Goal: Information Seeking & Learning: Understand process/instructions

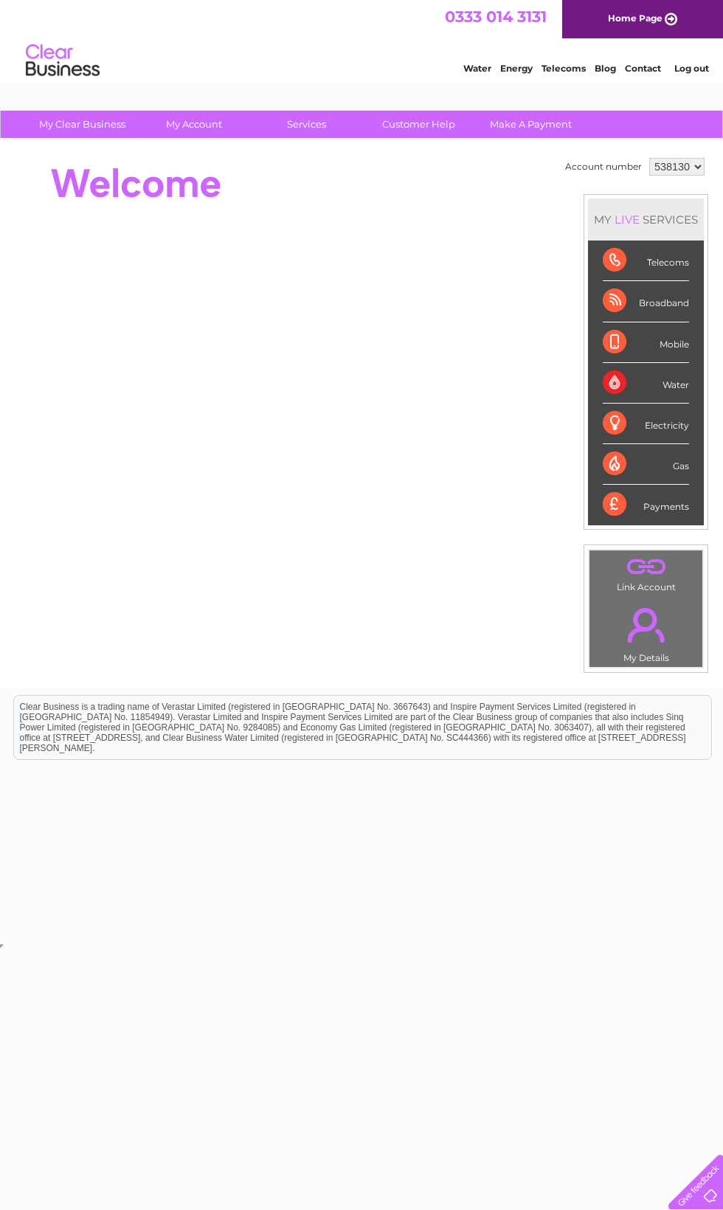
scroll to position [0, 7]
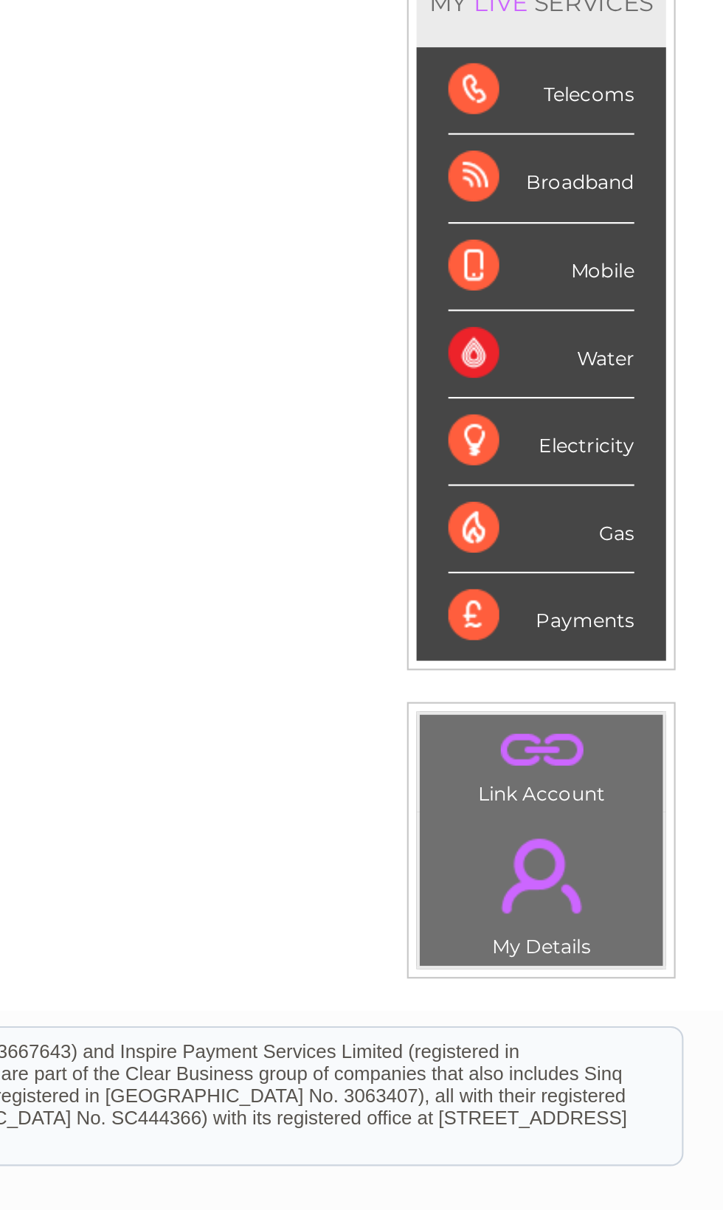
click at [595, 240] on div "Telecoms" at bounding box center [638, 260] width 86 height 41
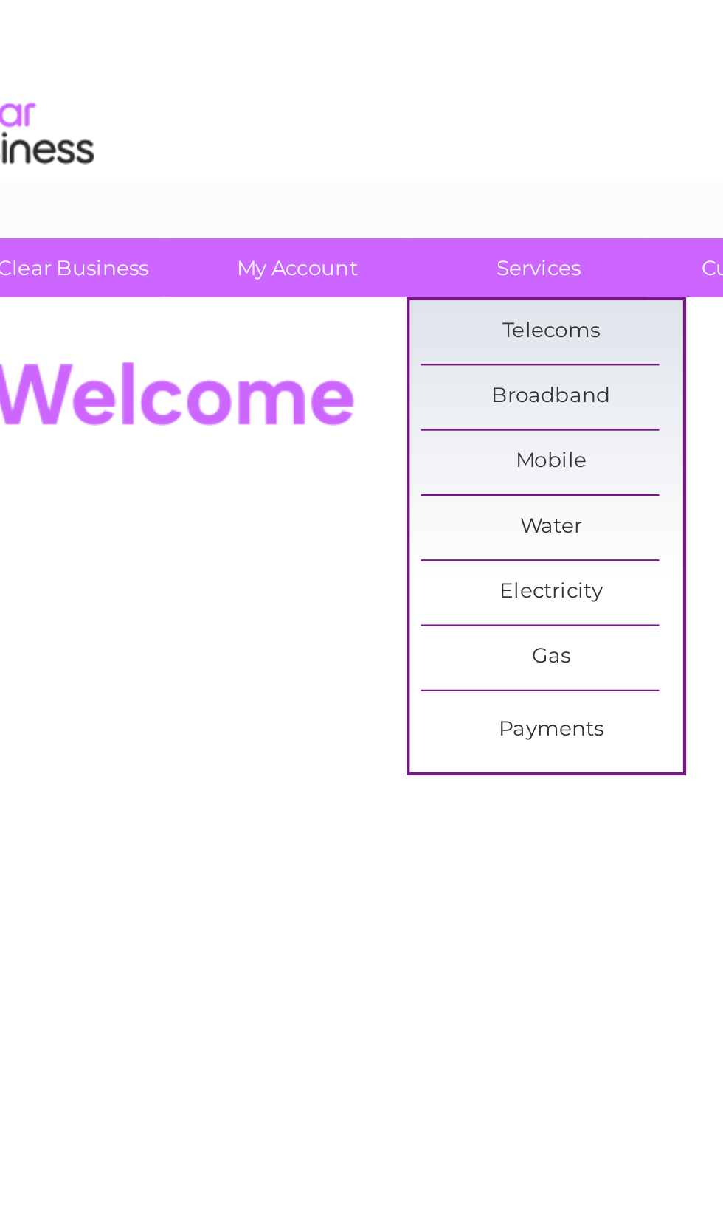
click at [244, 177] on link "Broadband" at bounding box center [305, 185] width 122 height 30
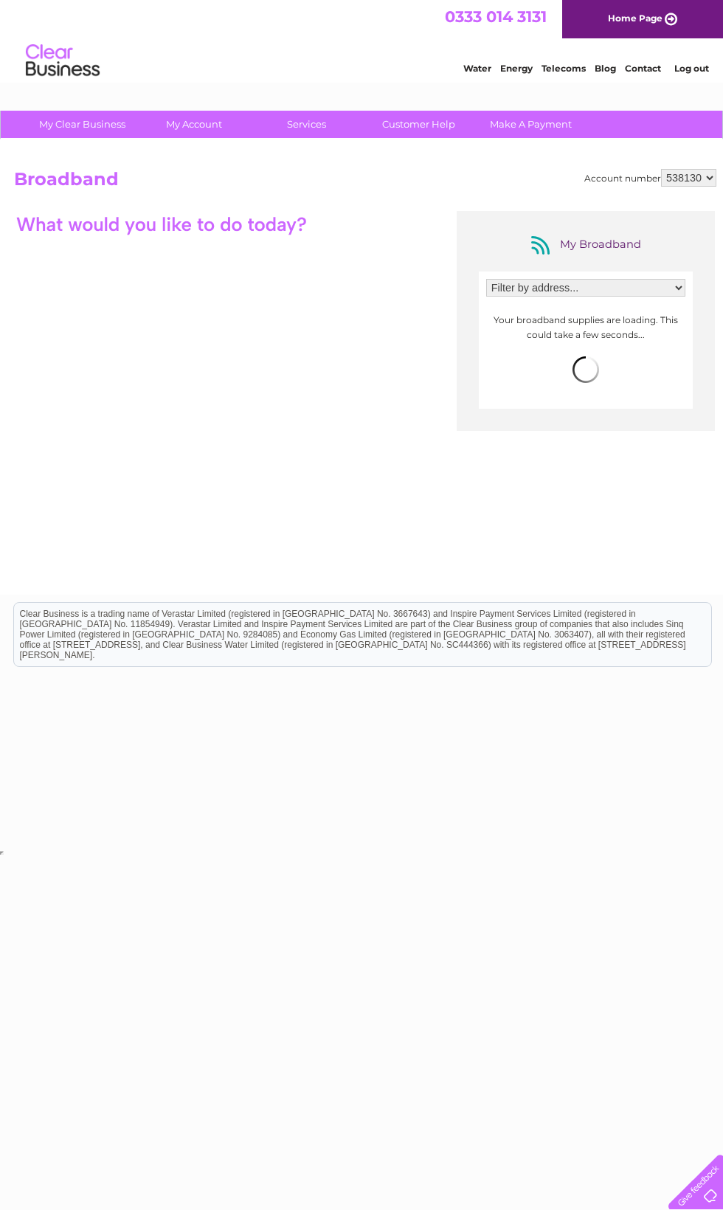
click at [512, 335] on p "Your broadband supplies are loading. This could take a few seconds..." at bounding box center [585, 327] width 199 height 28
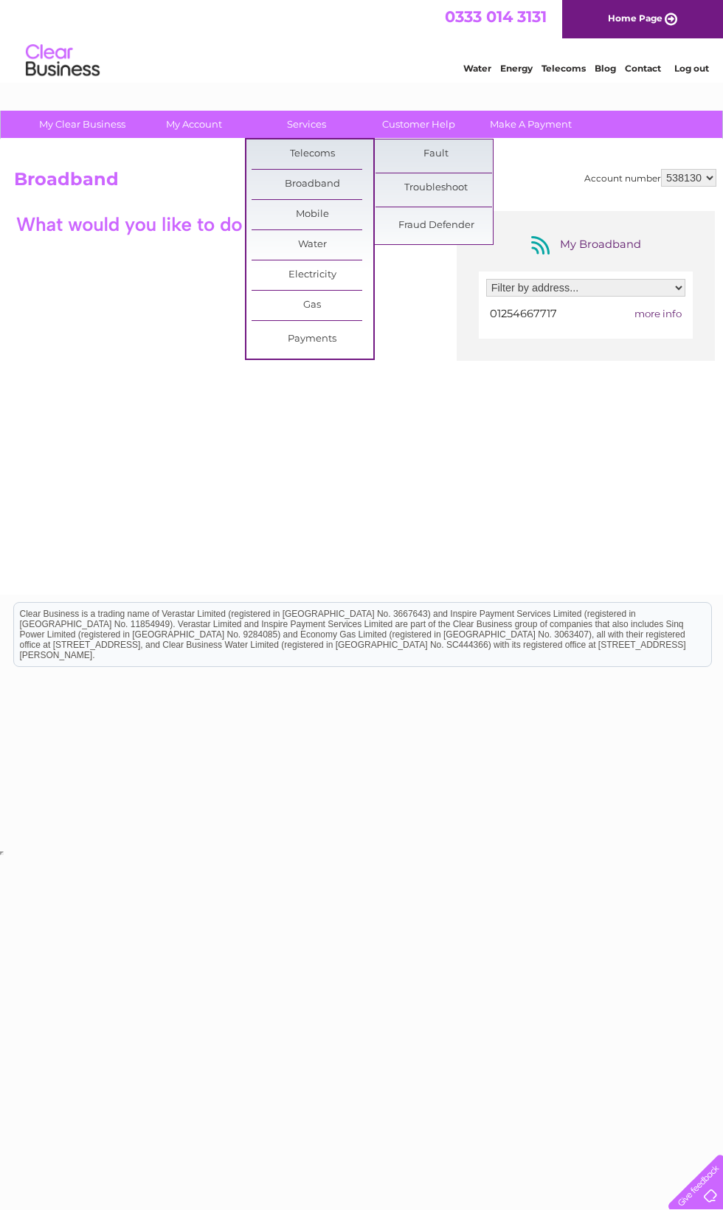
click at [291, 144] on link "Telecoms" at bounding box center [312, 154] width 122 height 30
click at [310, 153] on link "Telecoms" at bounding box center [312, 154] width 122 height 30
click at [93, 358] on div "My Broadband Filter by address... 185 Whalley New Road, Blackburn, Lancashire, …" at bounding box center [365, 355] width 702 height 288
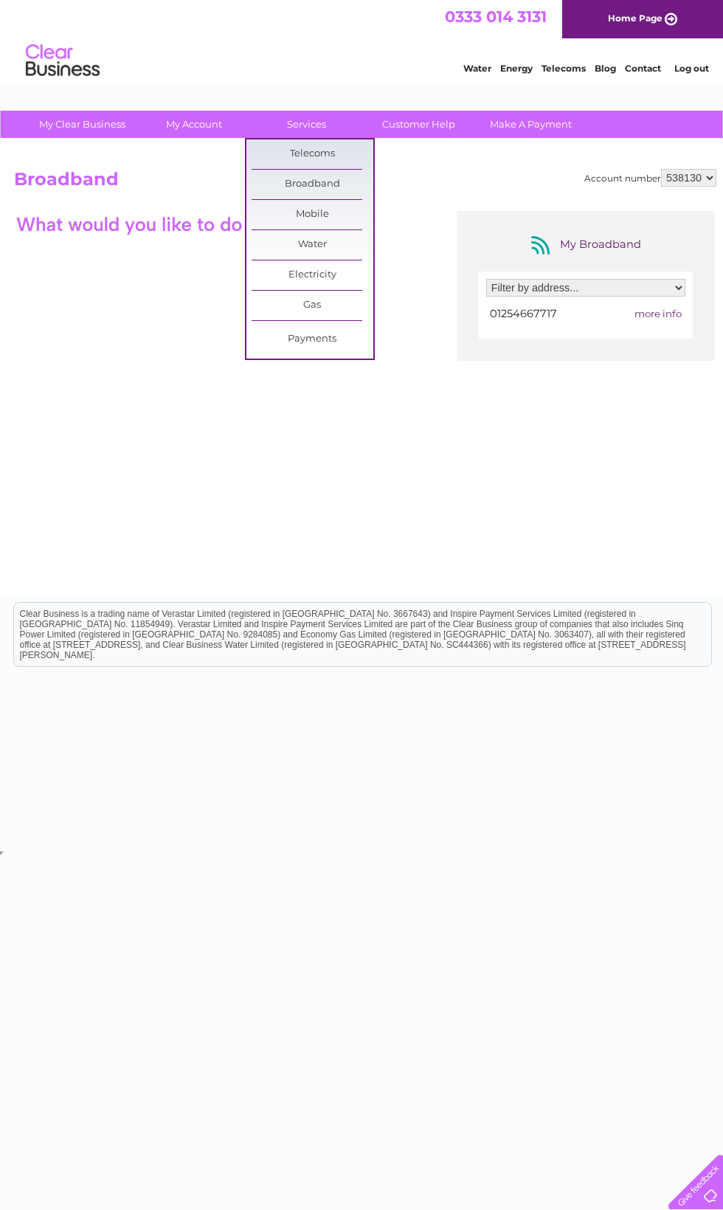
click at [400, 134] on link "Customer Help" at bounding box center [419, 124] width 122 height 27
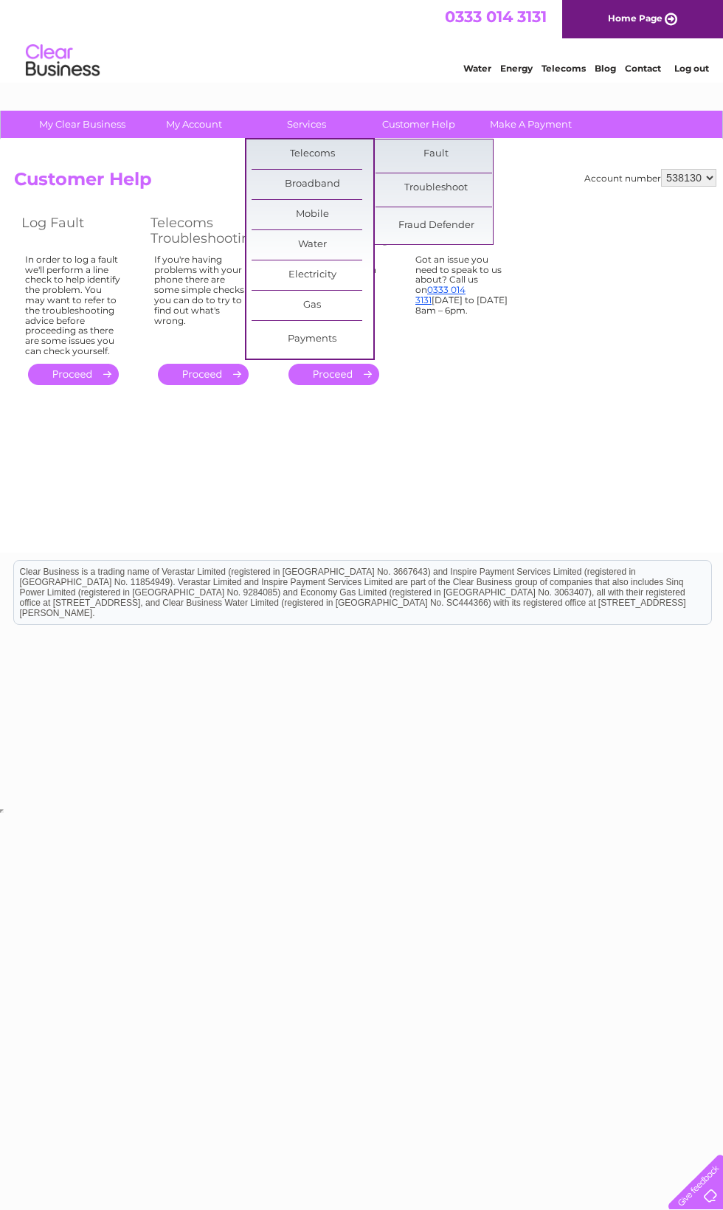
click at [452, 145] on link "Fault" at bounding box center [436, 154] width 122 height 30
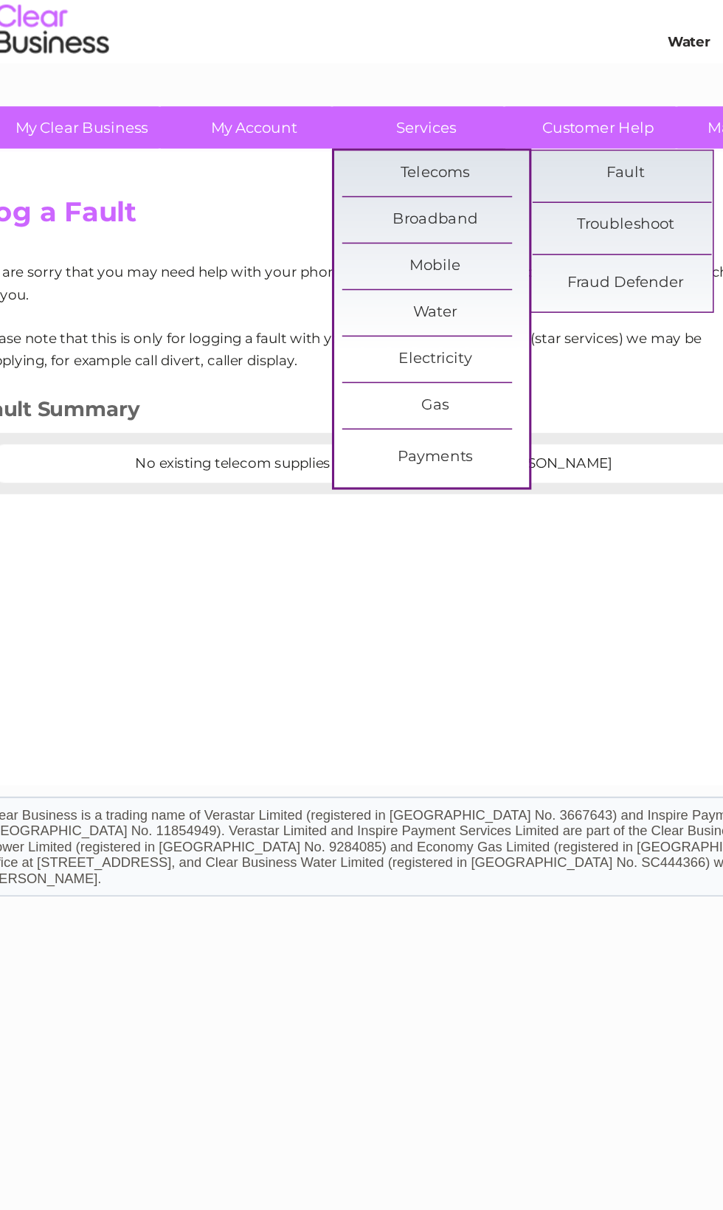
click at [427, 173] on link "Troubleshoot" at bounding box center [436, 188] width 122 height 30
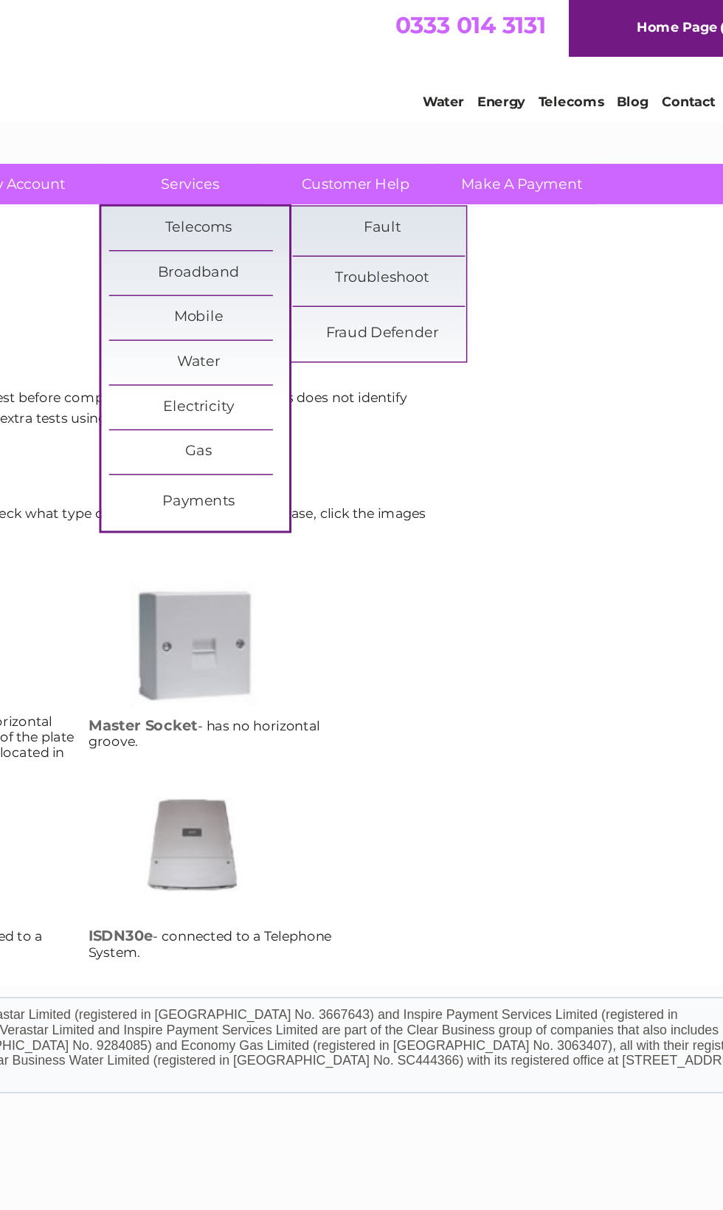
click at [375, 227] on link "Fraud Defender" at bounding box center [436, 226] width 122 height 30
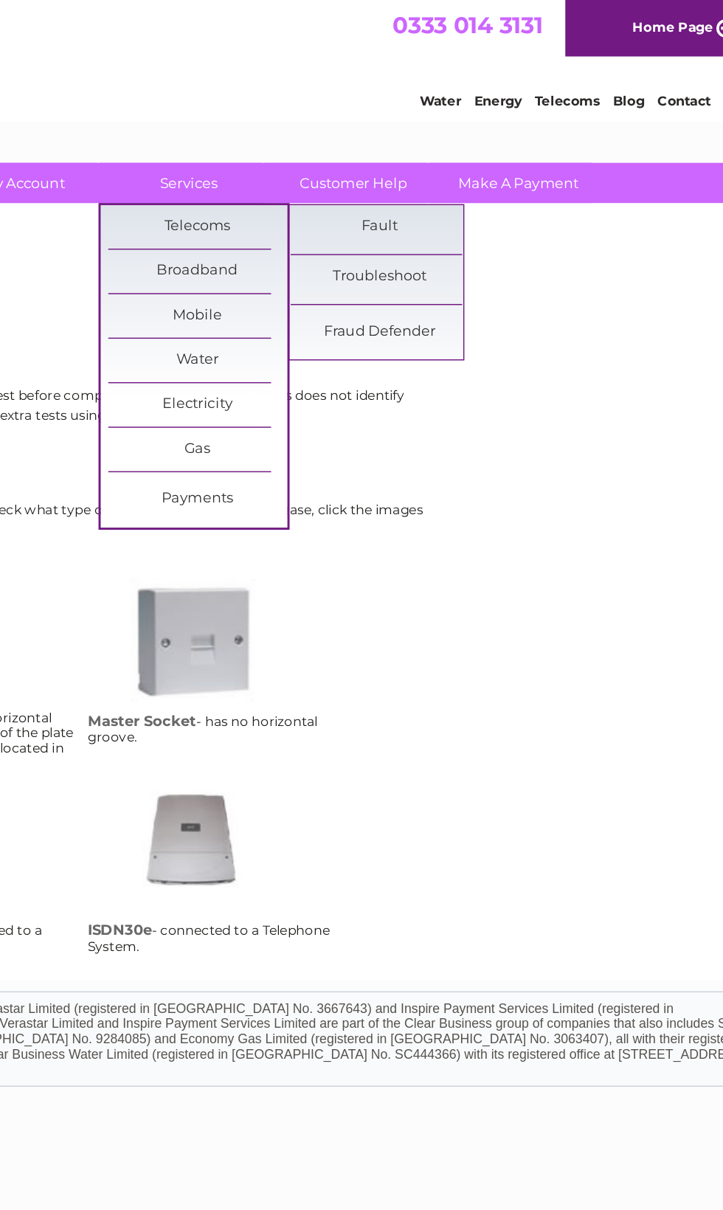
click at [375, 149] on link "Fault" at bounding box center [436, 154] width 122 height 30
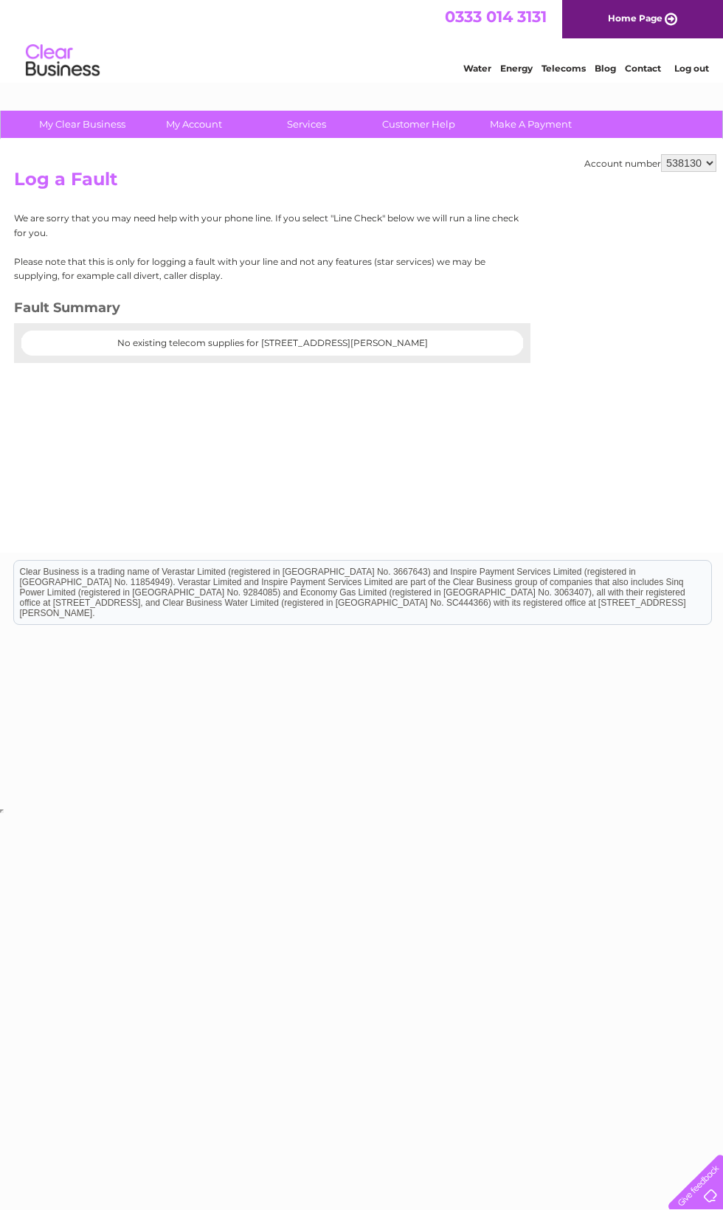
click at [419, 129] on link "Customer Help" at bounding box center [419, 124] width 122 height 27
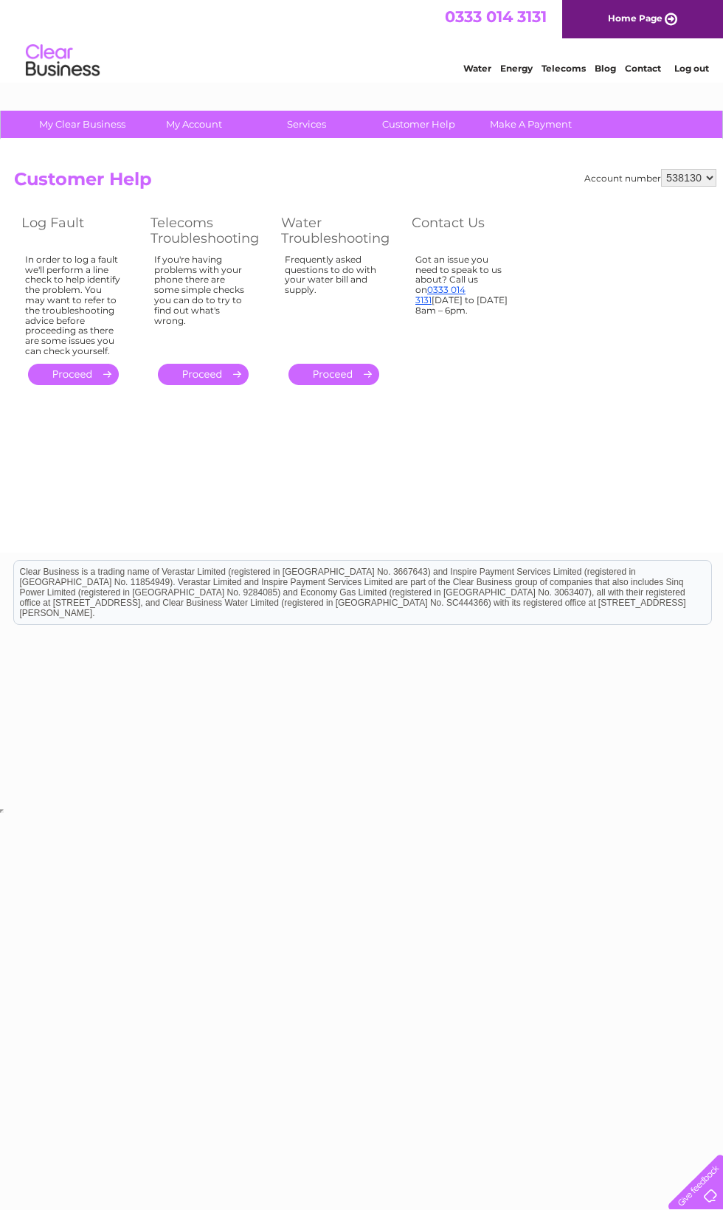
click at [231, 364] on link "." at bounding box center [203, 374] width 91 height 21
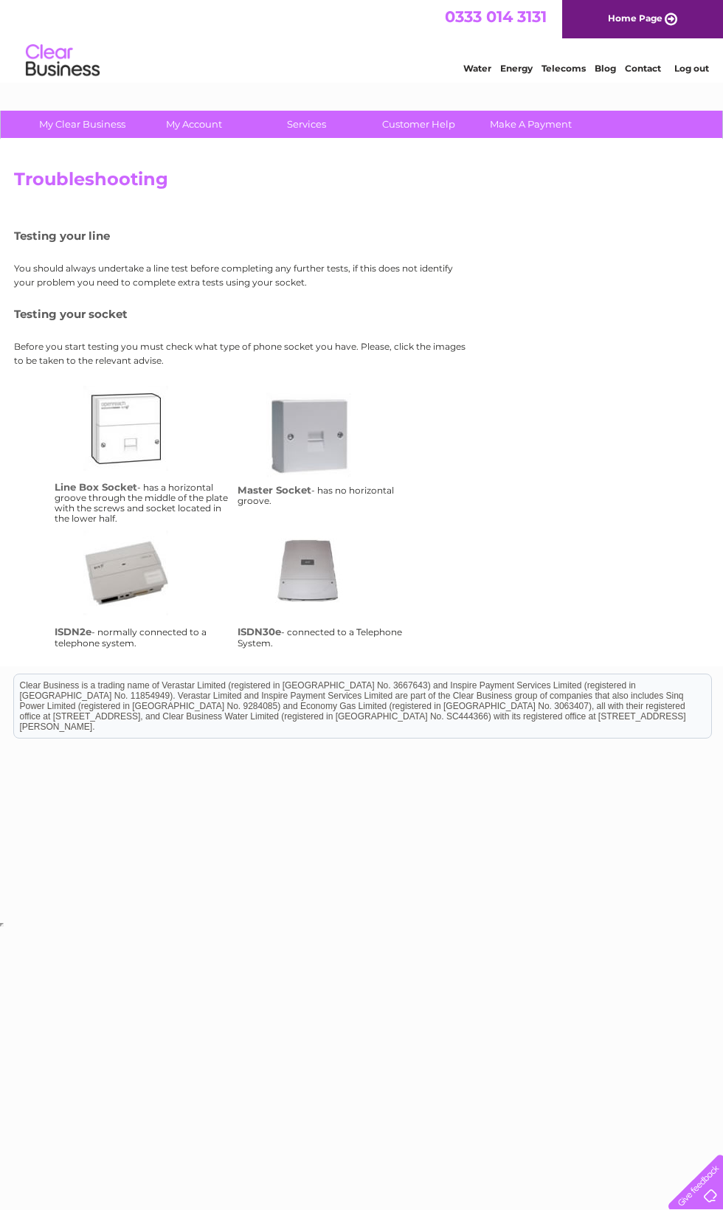
click at [435, 128] on link "Customer Help" at bounding box center [419, 124] width 122 height 27
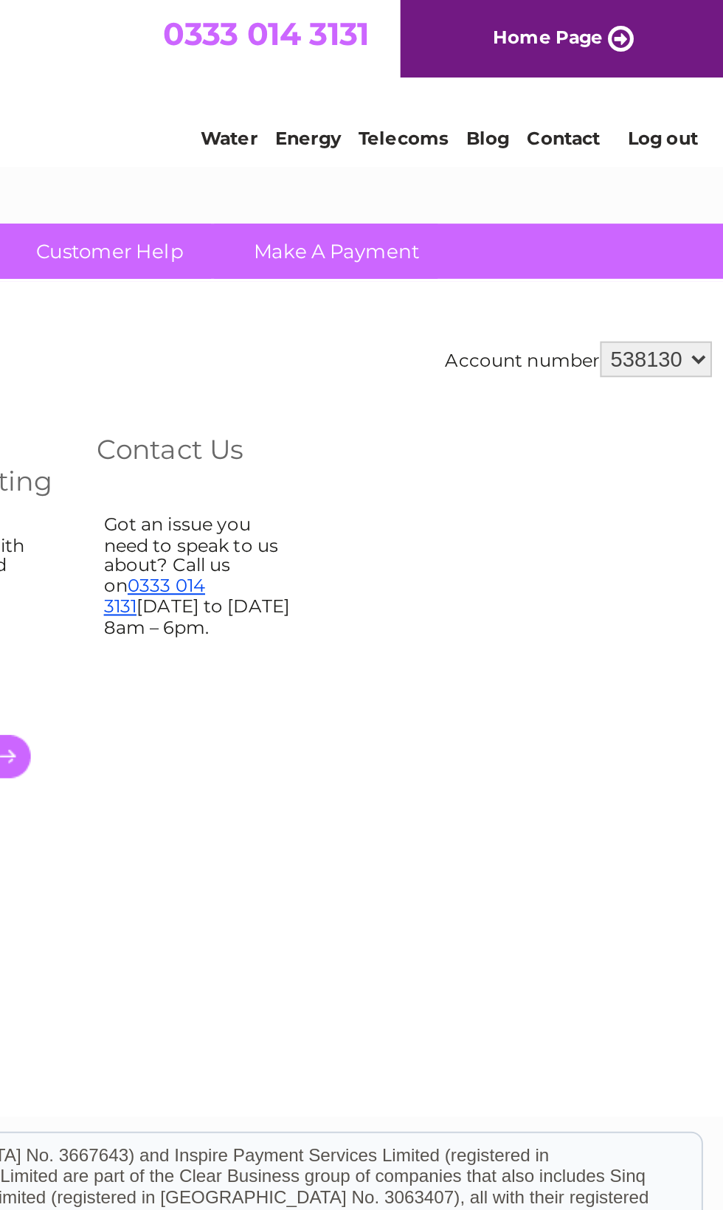
scroll to position [0, 7]
